Goal: Find specific page/section: Find specific page/section

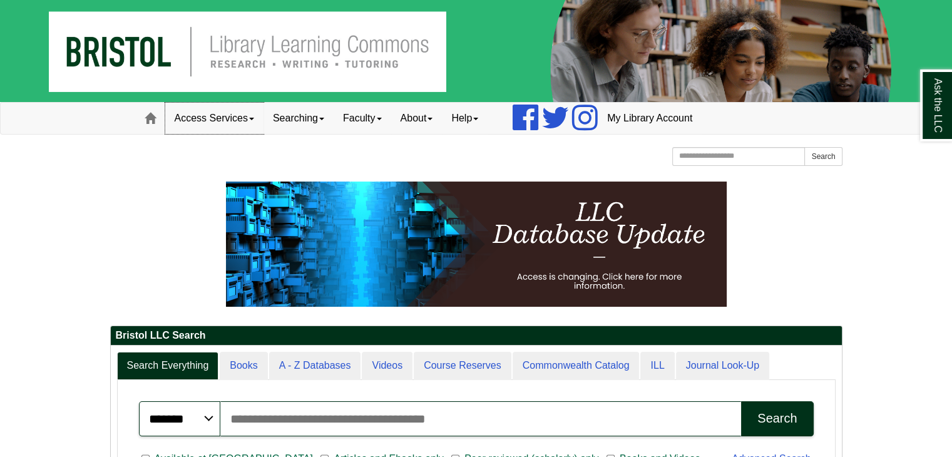
click at [250, 119] on link "Access Services" at bounding box center [214, 118] width 98 height 31
click at [347, 161] on div "[GEOGRAPHIC_DATA] [GEOGRAPHIC_DATA] Learning Commons Homepage Homepage Home Sea…" at bounding box center [476, 158] width 733 height 22
click at [325, 120] on link "Searching" at bounding box center [299, 118] width 70 height 31
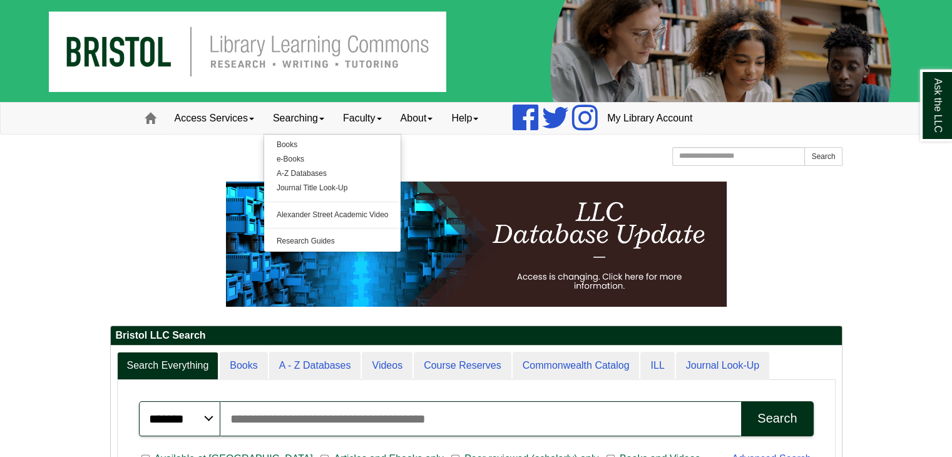
click at [460, 170] on div at bounding box center [476, 172] width 733 height 6
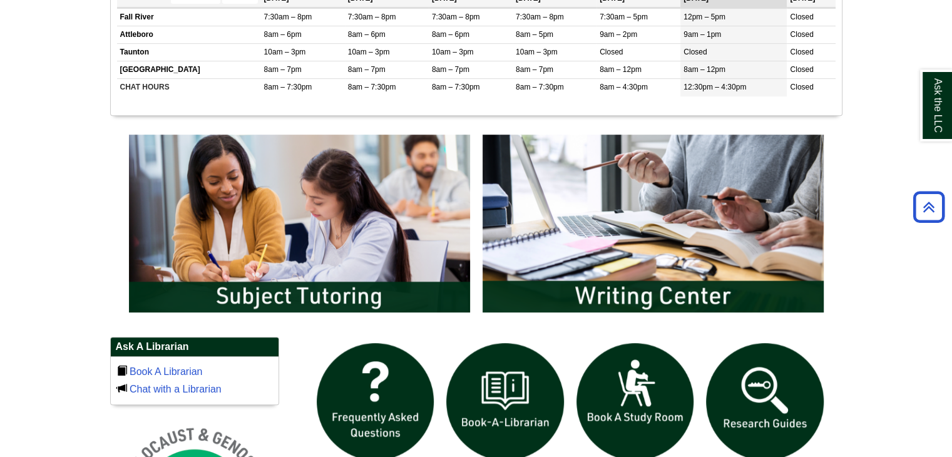
scroll to position [553, 0]
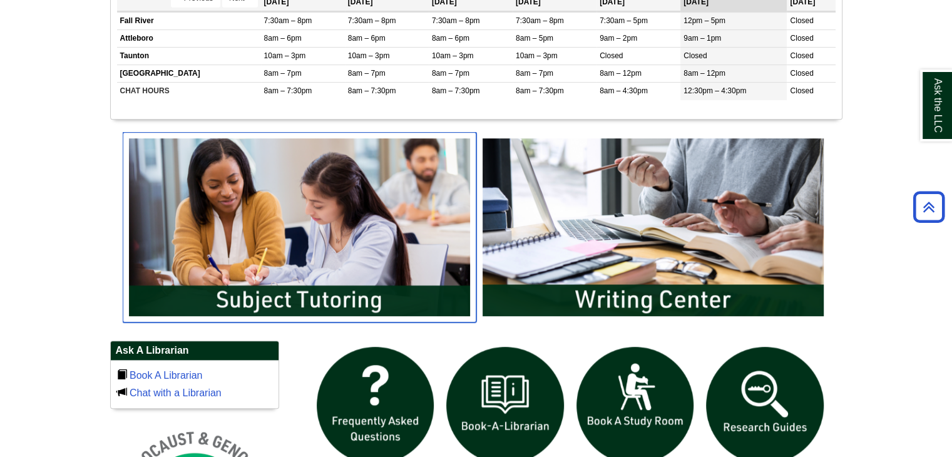
click at [304, 236] on img "slideshow" at bounding box center [300, 227] width 354 height 190
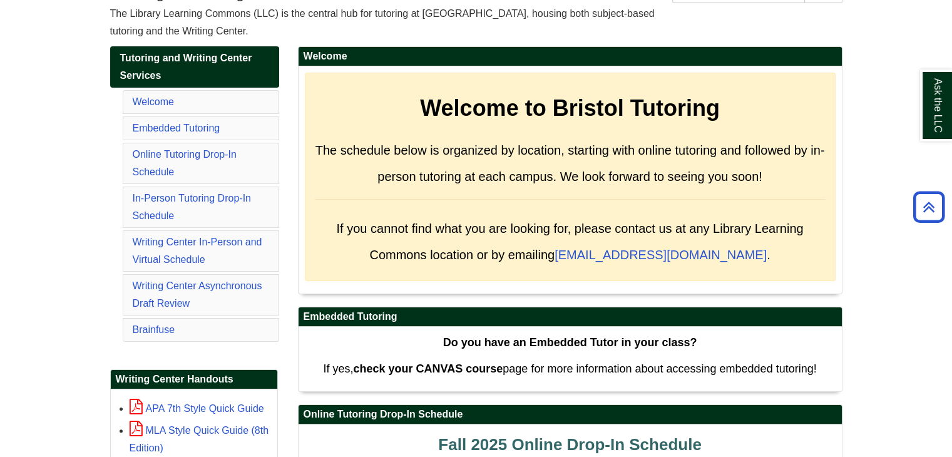
scroll to position [185, 0]
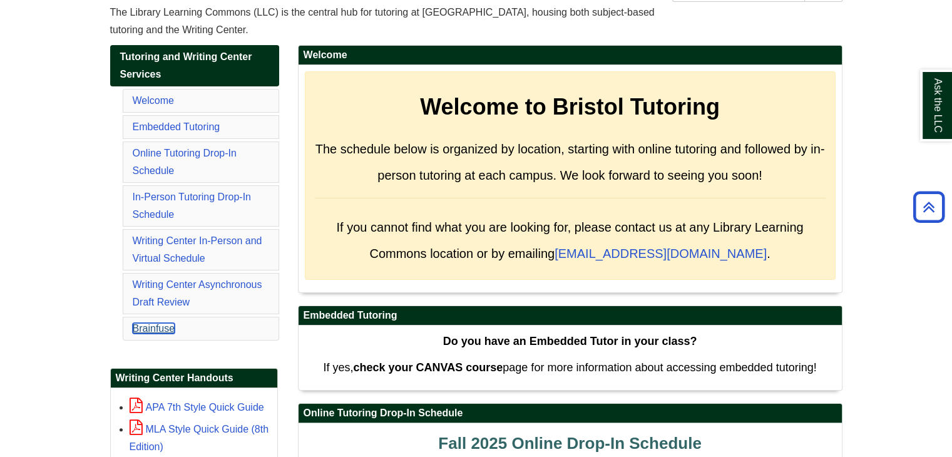
click at [159, 325] on link "Brainfuse" at bounding box center [154, 328] width 43 height 11
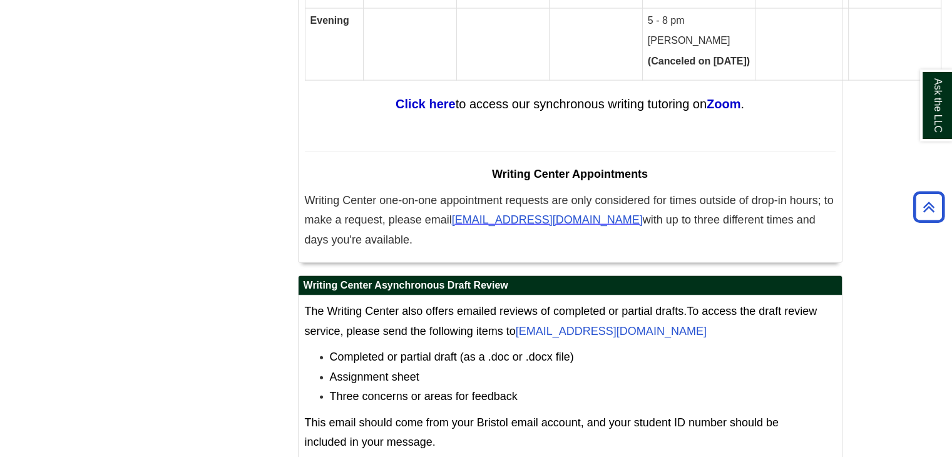
scroll to position [7889, 0]
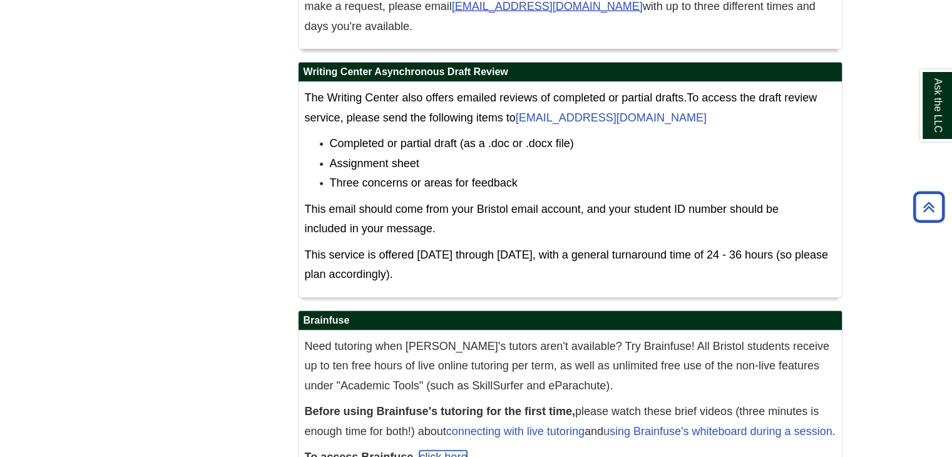
click at [446, 451] on link "click here" at bounding box center [443, 457] width 48 height 13
